Goal: Information Seeking & Learning: Learn about a topic

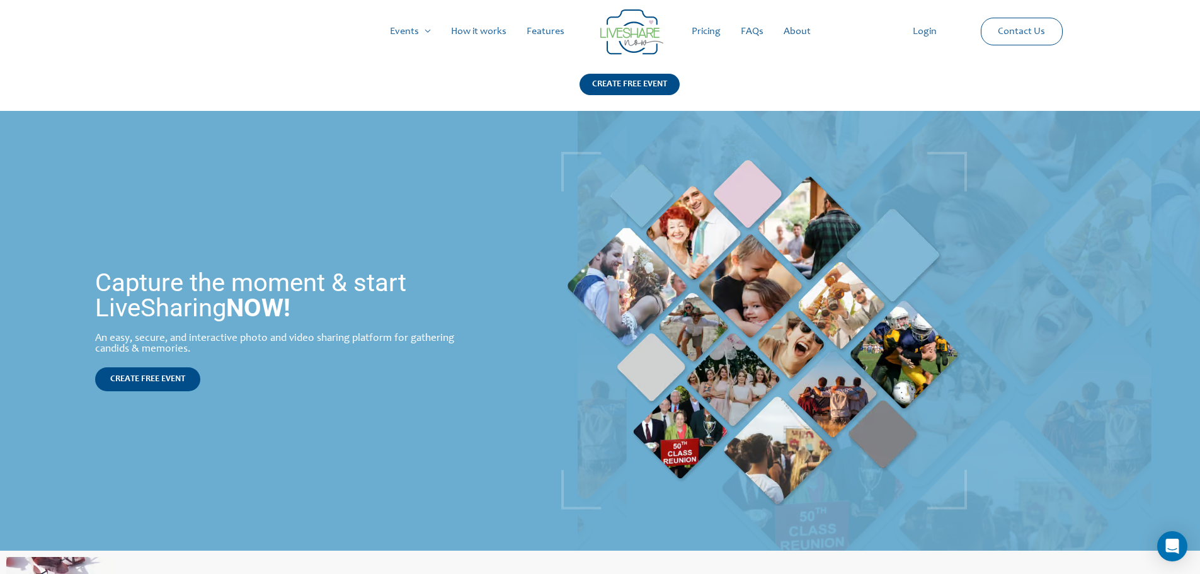
click at [459, 34] on link "How it works" at bounding box center [479, 31] width 76 height 40
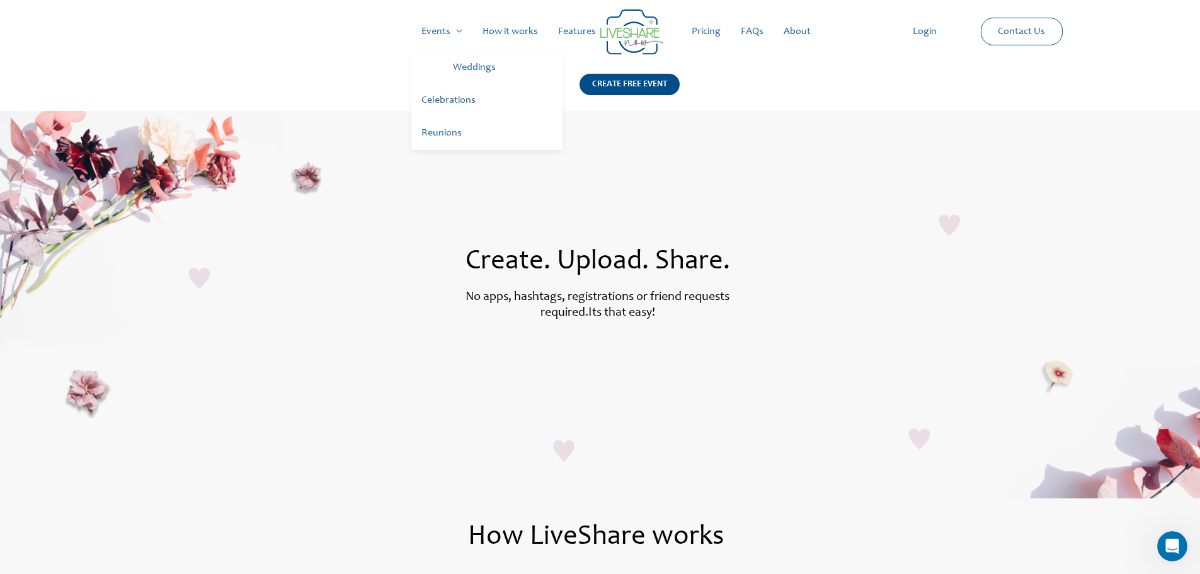
click at [464, 38] on link "Events" at bounding box center [441, 31] width 61 height 40
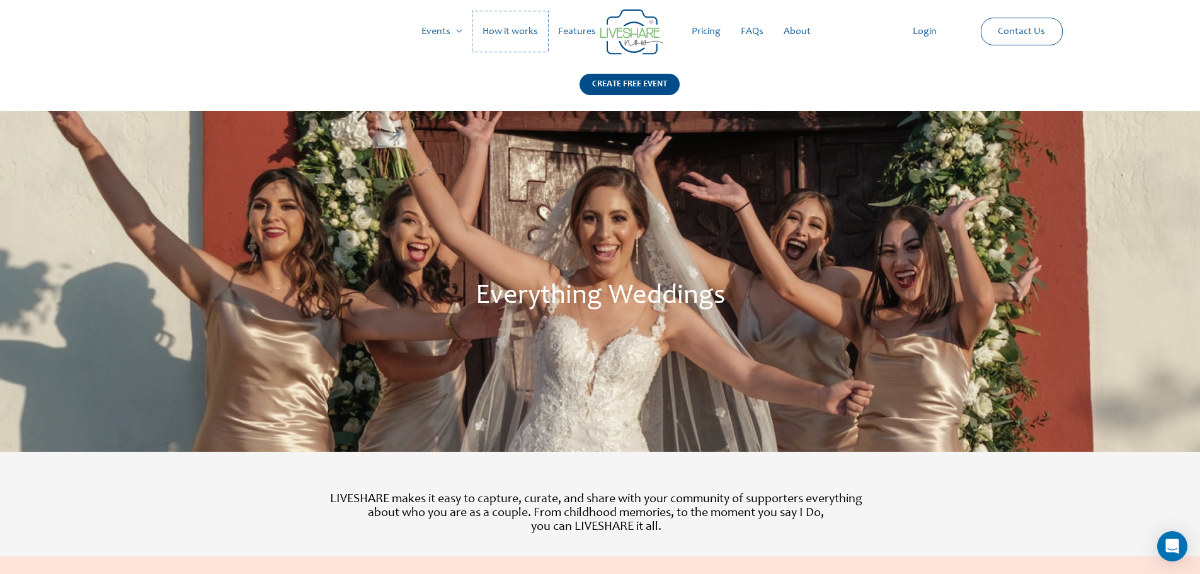
click at [501, 38] on link "How it works" at bounding box center [510, 31] width 76 height 40
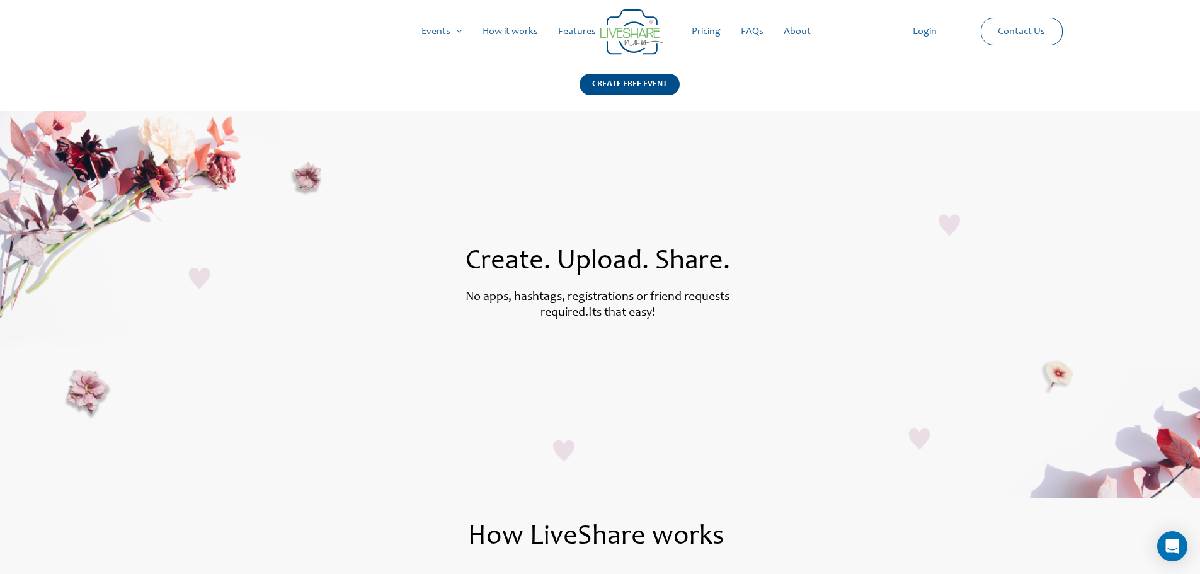
click at [571, 30] on link "Features" at bounding box center [577, 31] width 58 height 40
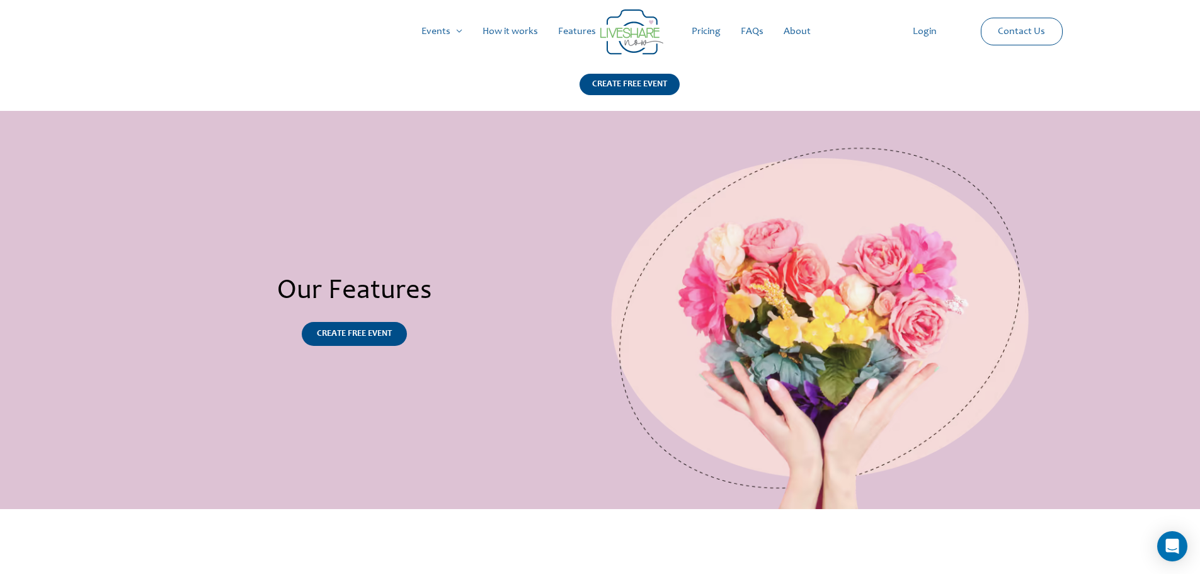
click at [710, 30] on link "Pricing" at bounding box center [705, 31] width 49 height 40
